Goal: Find specific page/section: Find specific page/section

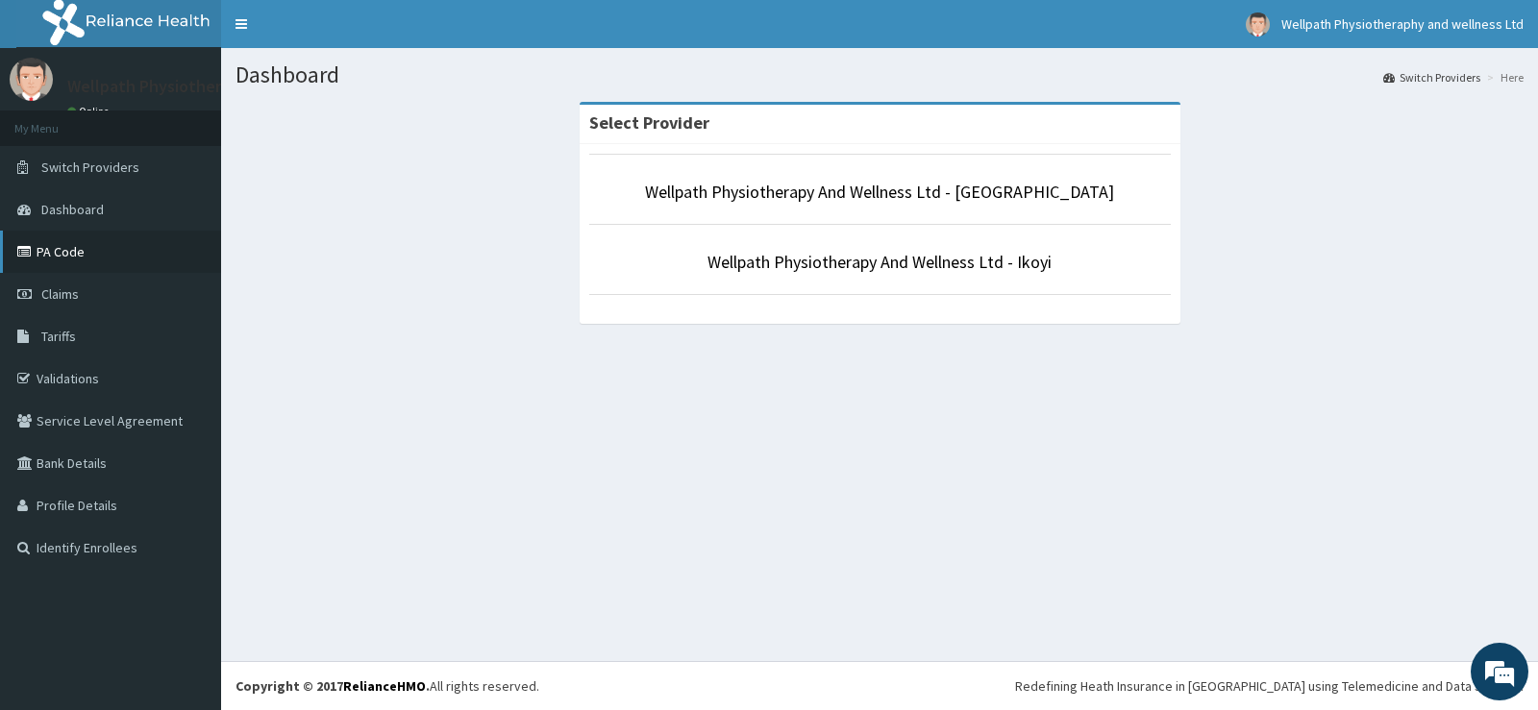
click at [99, 246] on link "PA Code" at bounding box center [110, 252] width 221 height 42
click at [901, 269] on link "Wellpath Physiotherapy And Wellness Ltd - Ikoyi" at bounding box center [880, 262] width 344 height 22
